Goal: Information Seeking & Learning: Learn about a topic

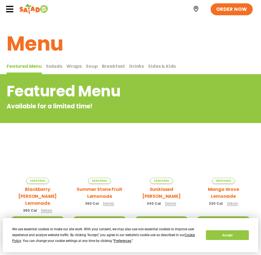
click at [111, 87] on h2 "Featured Menu" at bounding box center [109, 91] width 204 height 22
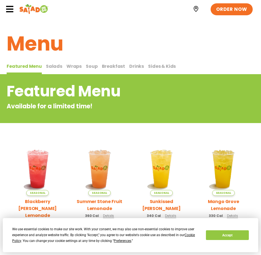
click at [52, 64] on span "Salads" at bounding box center [54, 66] width 16 height 6
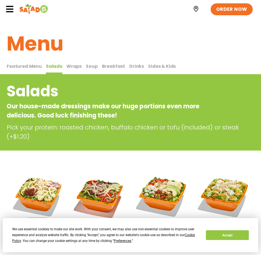
click at [71, 65] on span "Wraps" at bounding box center [74, 66] width 15 height 6
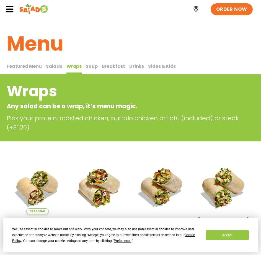
click at [89, 65] on span "Soup" at bounding box center [92, 66] width 12 height 6
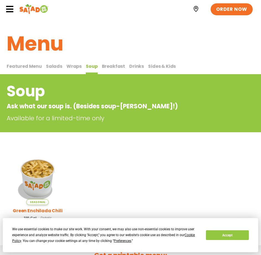
click at [73, 66] on span "Wraps" at bounding box center [74, 66] width 15 height 6
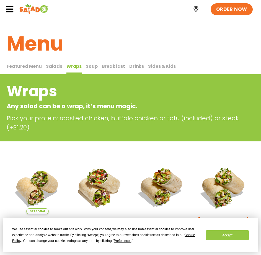
click at [52, 68] on span "Salads" at bounding box center [54, 66] width 16 height 6
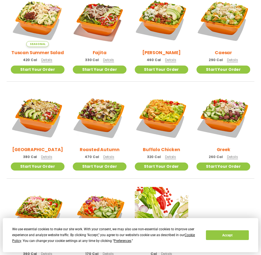
scroll to position [166, 0]
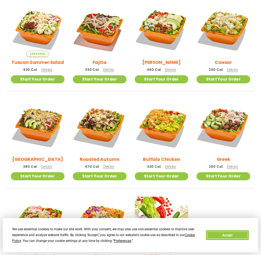
click at [229, 235] on button "Accept" at bounding box center [227, 235] width 43 height 10
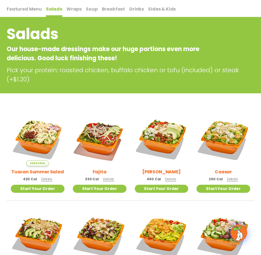
scroll to position [0, 0]
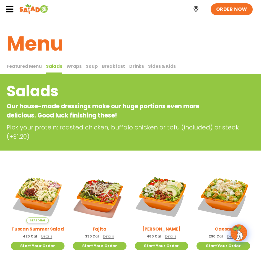
click at [72, 65] on span "Wraps" at bounding box center [74, 66] width 15 height 6
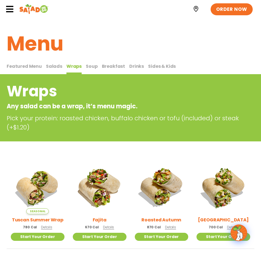
click at [49, 67] on span "Salads" at bounding box center [54, 66] width 16 height 6
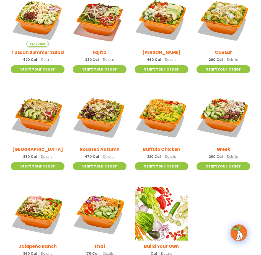
scroll to position [166, 0]
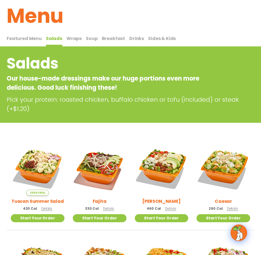
click at [73, 38] on span "Wraps" at bounding box center [74, 38] width 15 height 6
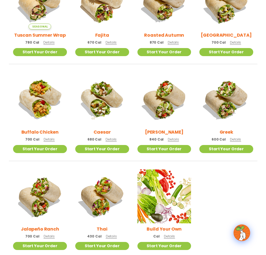
scroll to position [194, 0]
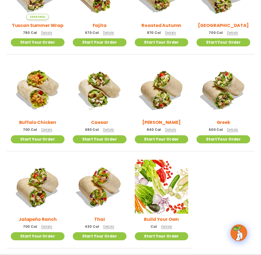
click at [49, 227] on span "Details" at bounding box center [46, 226] width 11 height 5
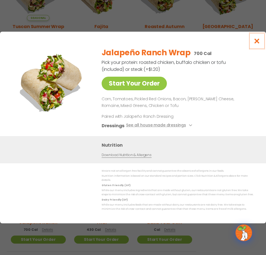
click at [256, 44] on icon "Close modal" at bounding box center [256, 41] width 7 height 6
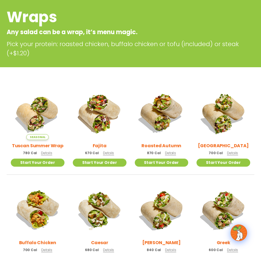
scroll to position [49, 0]
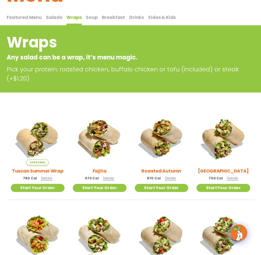
click at [56, 15] on span "Salads" at bounding box center [54, 17] width 16 height 6
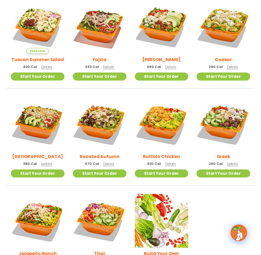
scroll to position [132, 0]
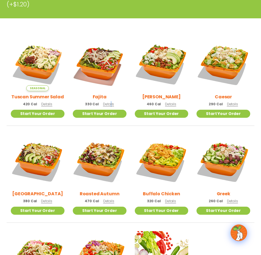
click at [110, 103] on span "Details" at bounding box center [108, 103] width 11 height 5
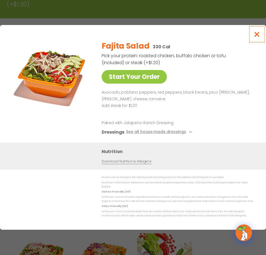
click at [255, 36] on icon "Close modal" at bounding box center [256, 34] width 7 height 6
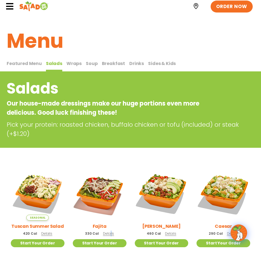
scroll to position [0, 0]
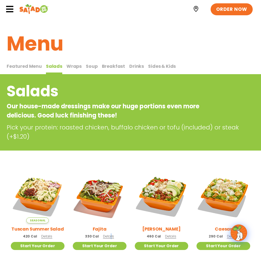
click at [69, 66] on span "Wraps" at bounding box center [74, 66] width 15 height 6
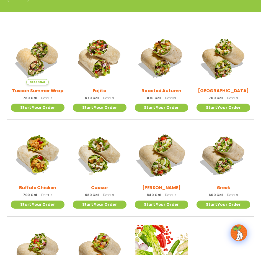
scroll to position [139, 0]
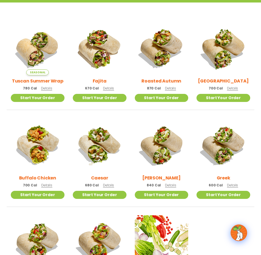
click at [49, 184] on span "Details" at bounding box center [46, 184] width 11 height 5
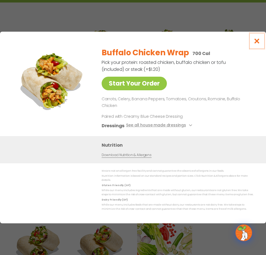
click at [256, 44] on icon "Close modal" at bounding box center [256, 41] width 7 height 6
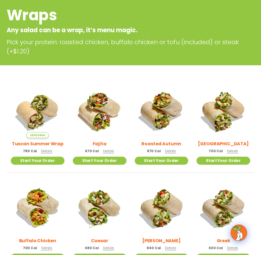
scroll to position [0, 0]
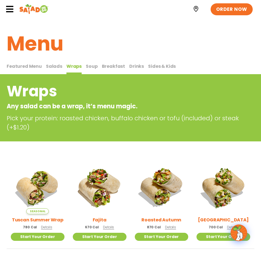
click at [53, 66] on span "Salads" at bounding box center [54, 66] width 16 height 6
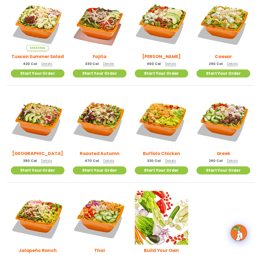
scroll to position [111, 0]
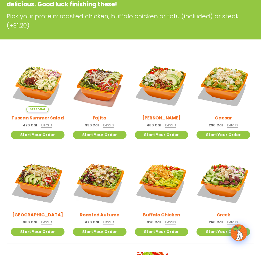
click at [105, 125] on span "Details" at bounding box center [108, 125] width 11 height 5
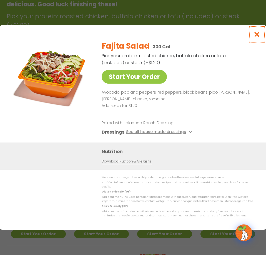
click at [258, 36] on icon "Close modal" at bounding box center [256, 34] width 7 height 6
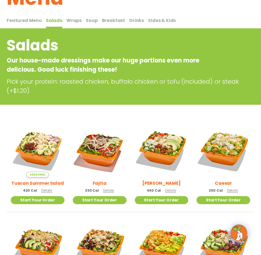
scroll to position [0, 0]
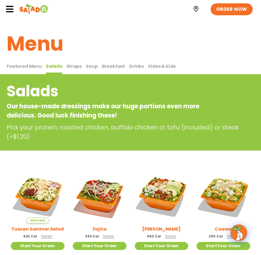
click at [68, 65] on span "Wraps" at bounding box center [74, 66] width 15 height 6
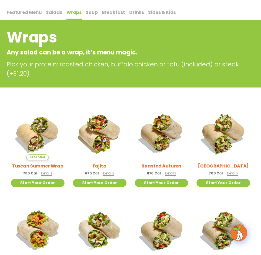
scroll to position [83, 0]
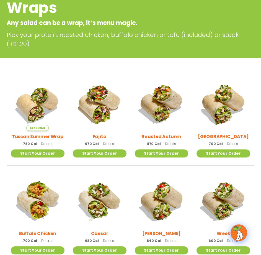
click at [233, 146] on p "700 Cal Details" at bounding box center [223, 144] width 29 height 6
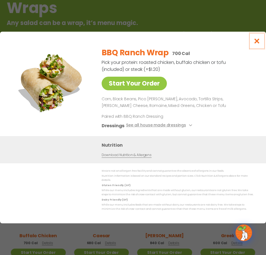
click at [257, 42] on icon "Close modal" at bounding box center [256, 41] width 7 height 6
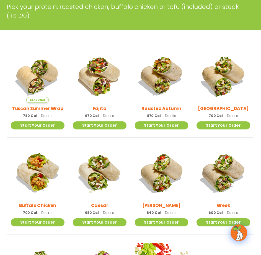
scroll to position [111, 0]
